Goal: Transaction & Acquisition: Subscribe to service/newsletter

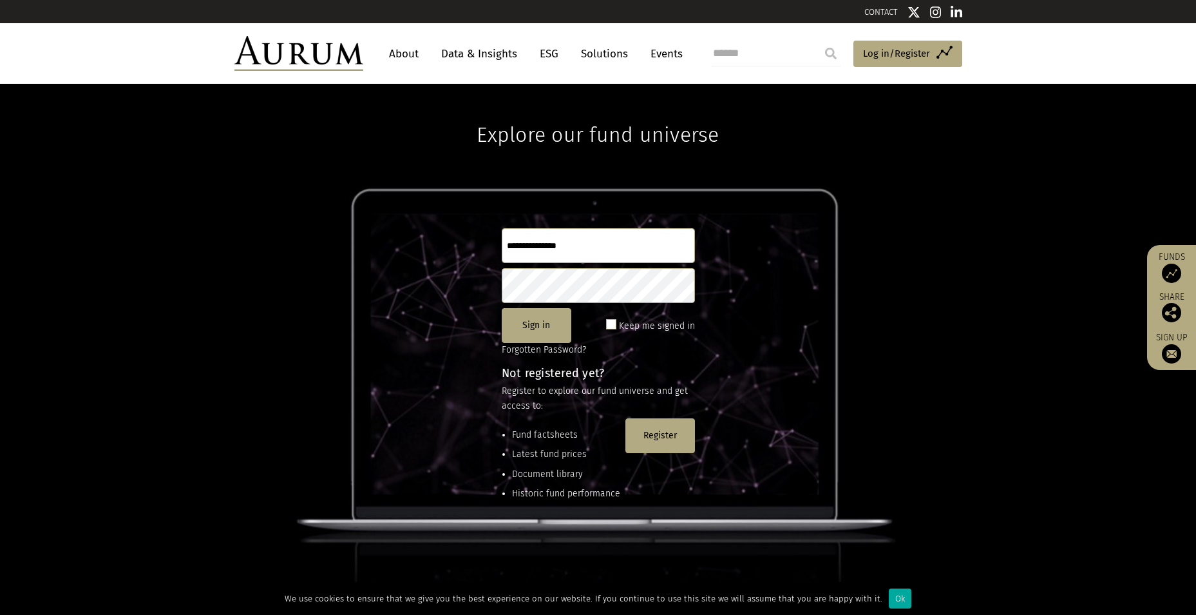
click at [461, 53] on link "Data & Insights" at bounding box center [479, 54] width 89 height 24
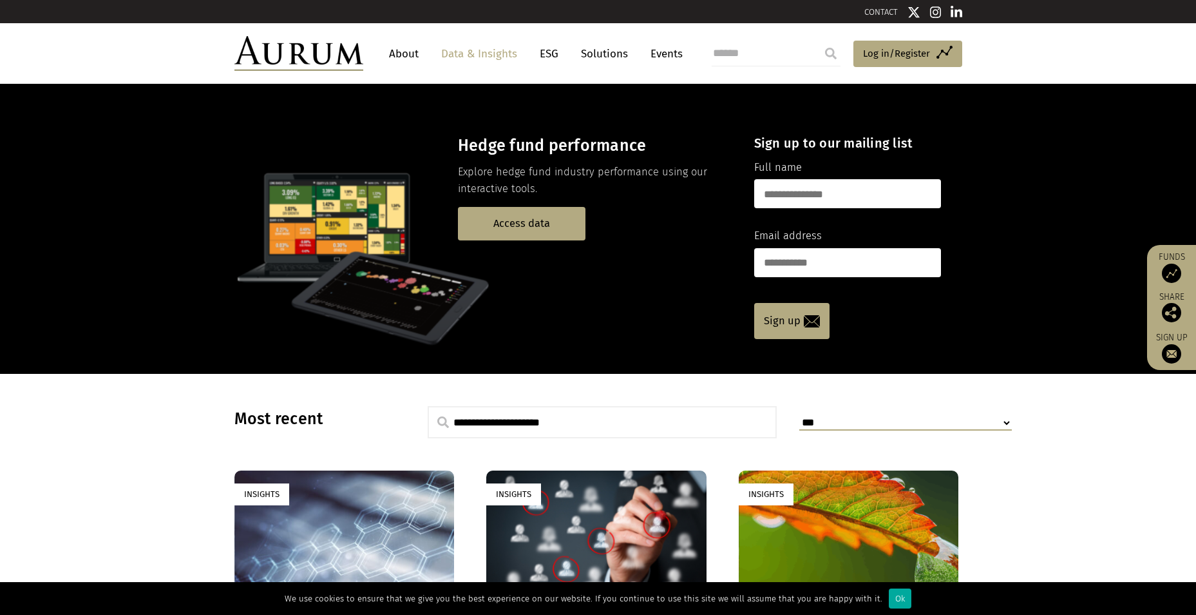
click at [809, 181] on input "text" at bounding box center [847, 193] width 187 height 29
click at [816, 261] on input "email" at bounding box center [847, 262] width 187 height 29
click at [819, 198] on input "text" at bounding box center [847, 193] width 187 height 29
type input "*"
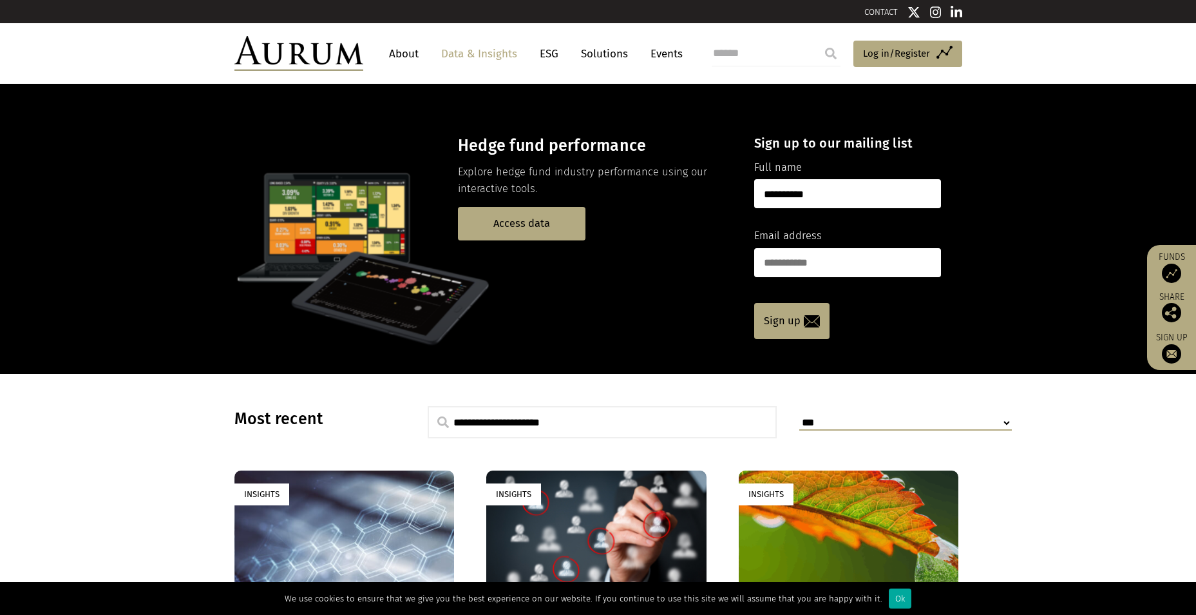
type input "**********"
click at [825, 267] on input "email" at bounding box center [847, 262] width 187 height 29
type input "**********"
click at [803, 325] on link "Sign up" at bounding box center [791, 321] width 75 height 36
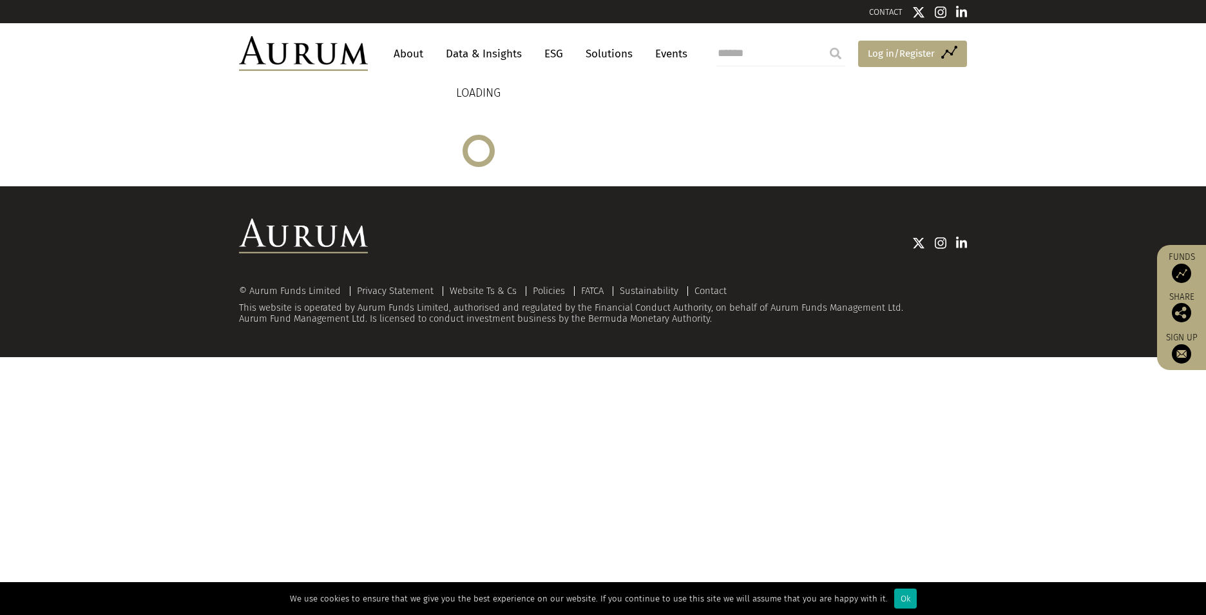
click at [929, 65] on link "Access Funds Log in/Register" at bounding box center [912, 54] width 109 height 27
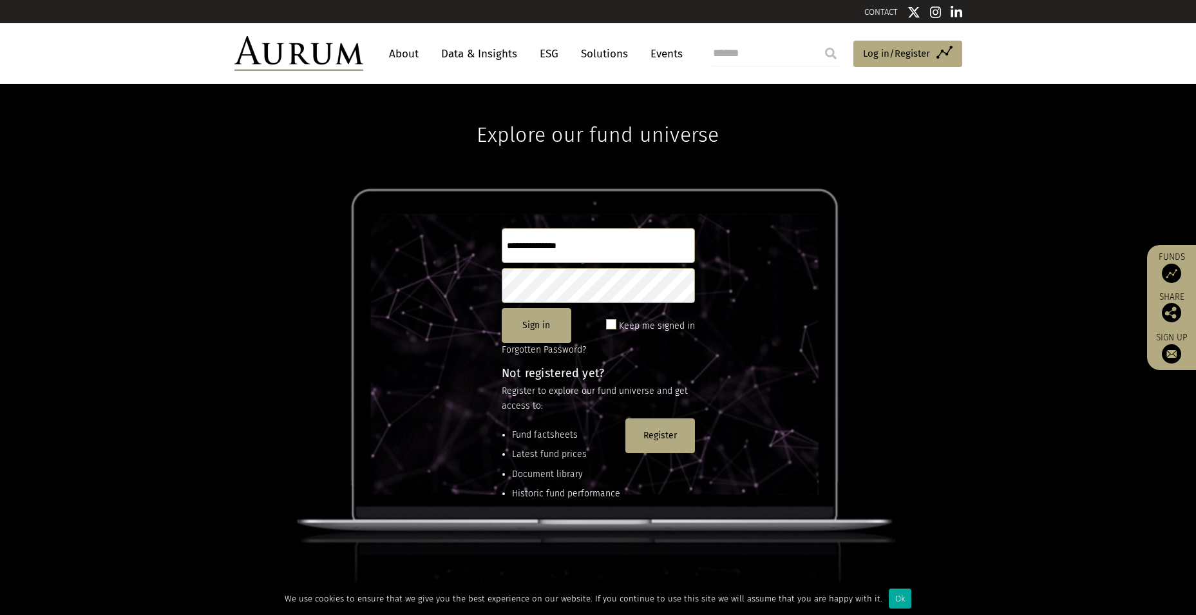
click at [558, 258] on input "text" at bounding box center [598, 245] width 193 height 35
click at [640, 426] on button "Register" at bounding box center [661, 435] width 70 height 35
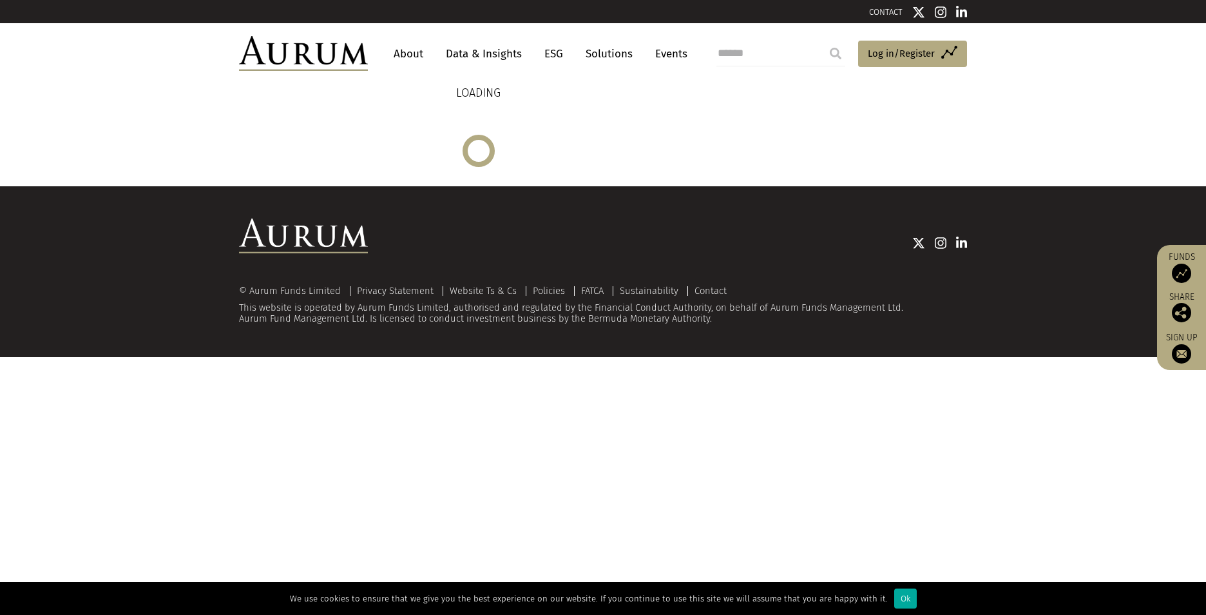
click at [474, 146] on div "LOADING" at bounding box center [478, 125] width 479 height 83
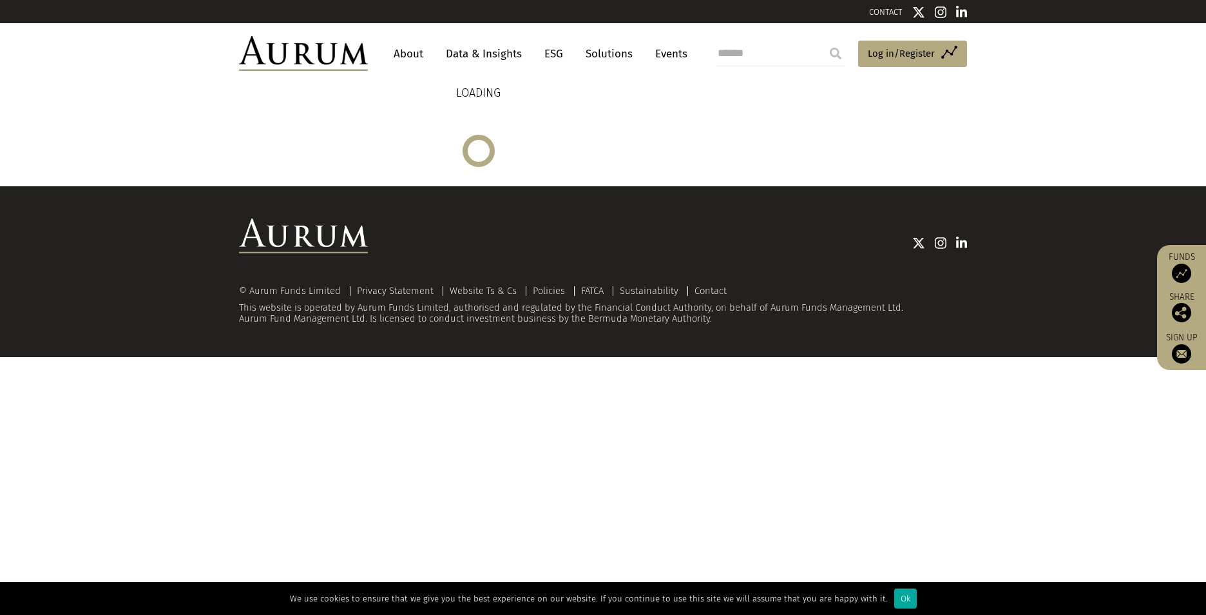
click at [474, 146] on div "LOADING" at bounding box center [478, 125] width 479 height 83
